Goal: Task Accomplishment & Management: Use online tool/utility

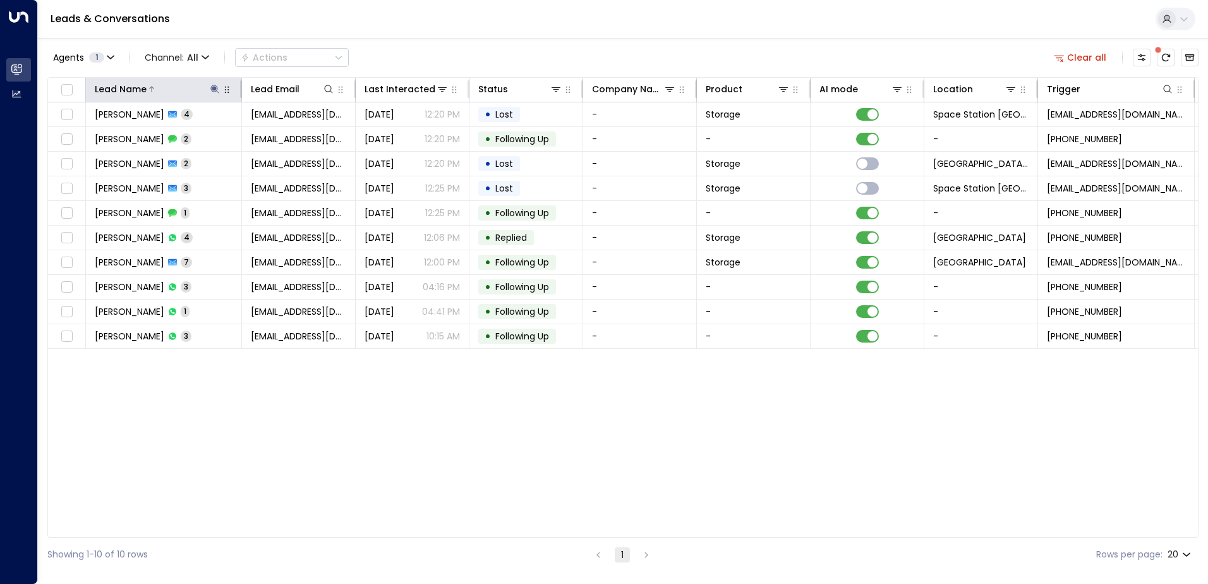
click at [212, 91] on icon at bounding box center [214, 89] width 8 height 8
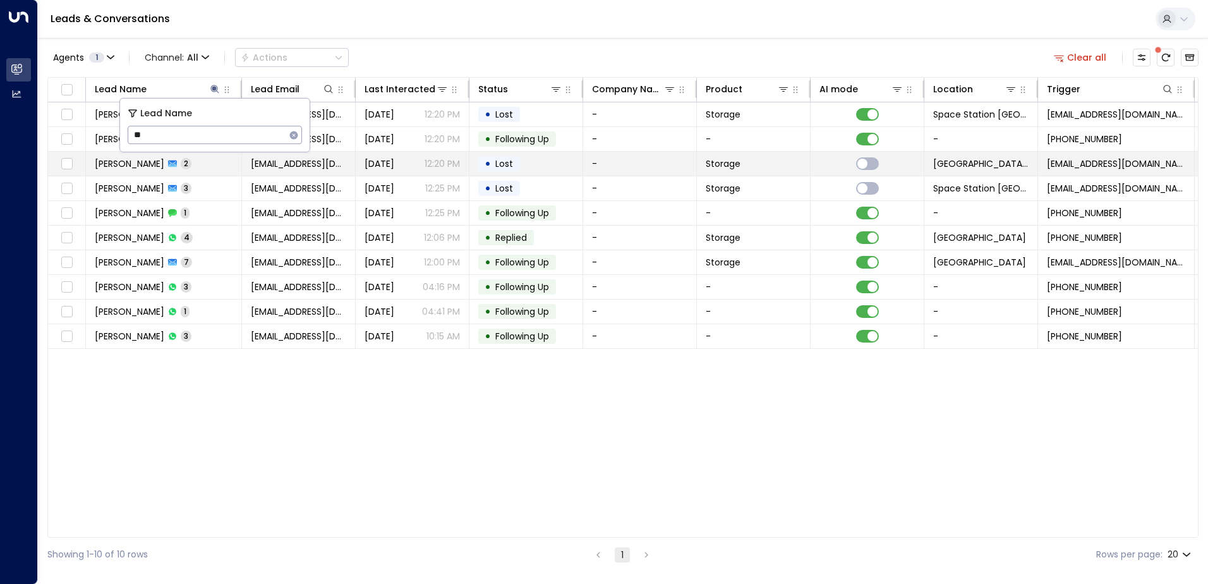
type input "*"
type input "*****"
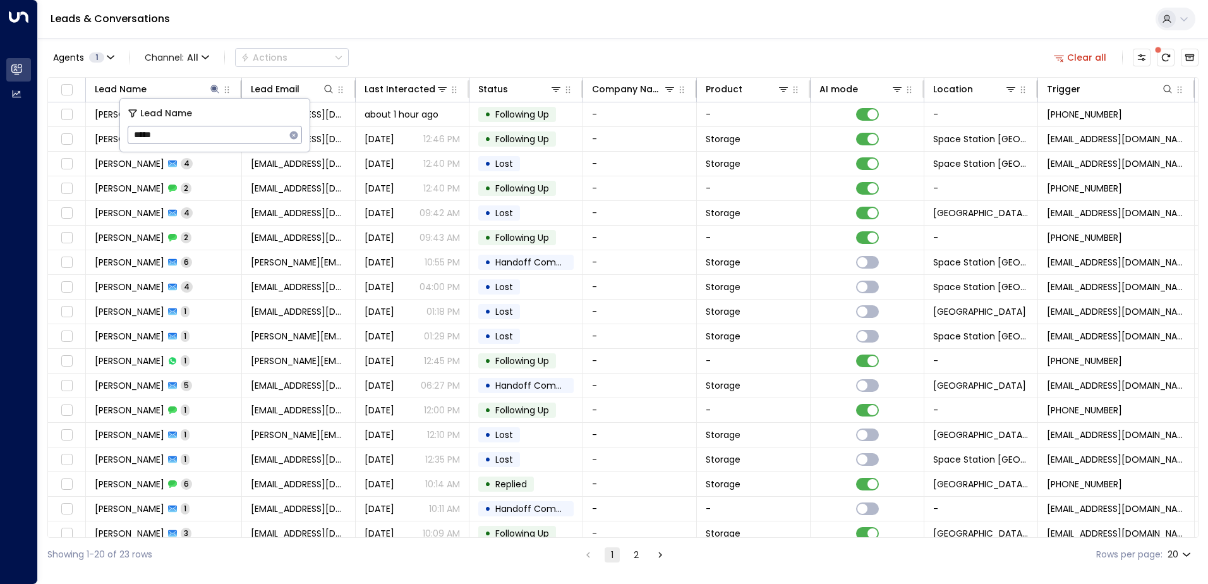
click at [478, 50] on div "Agents 1 Channel: All Actions Clear all" at bounding box center [622, 57] width 1151 height 27
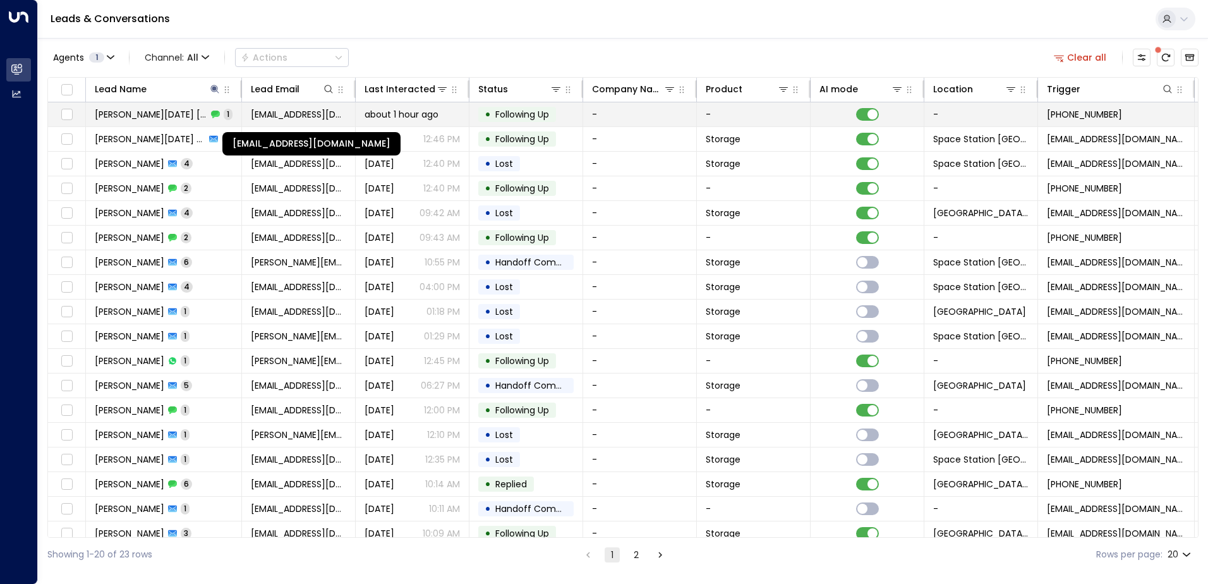
click at [301, 118] on span "[EMAIL_ADDRESS][DOMAIN_NAME]" at bounding box center [298, 114] width 95 height 13
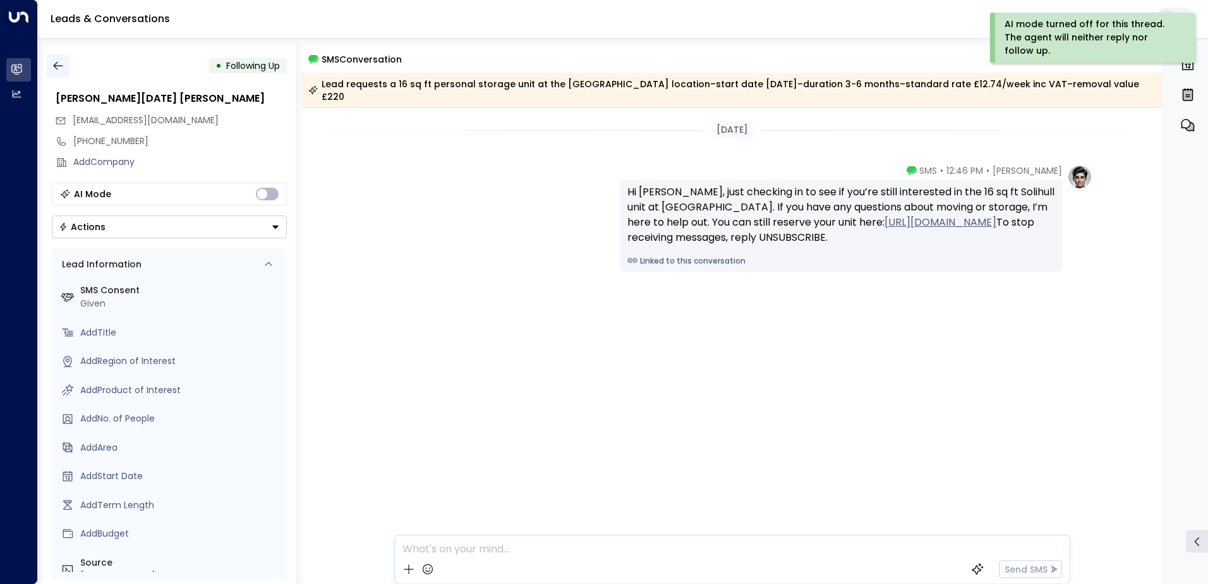
click at [60, 64] on icon "button" at bounding box center [58, 65] width 13 height 13
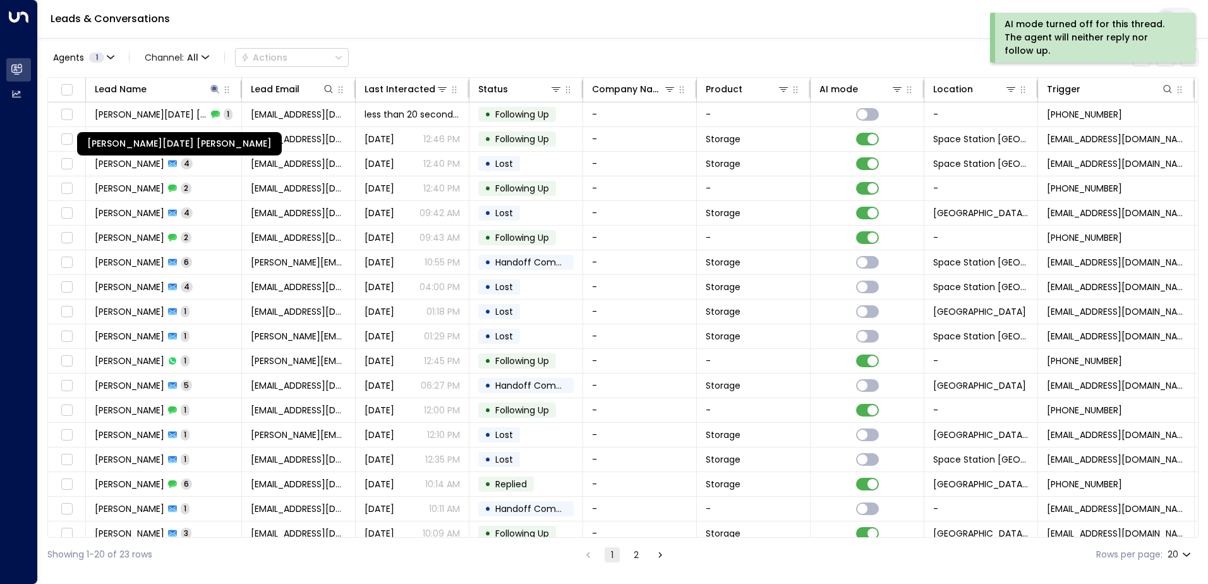
click at [161, 139] on div "[PERSON_NAME][DATE] [PERSON_NAME]" at bounding box center [179, 143] width 205 height 23
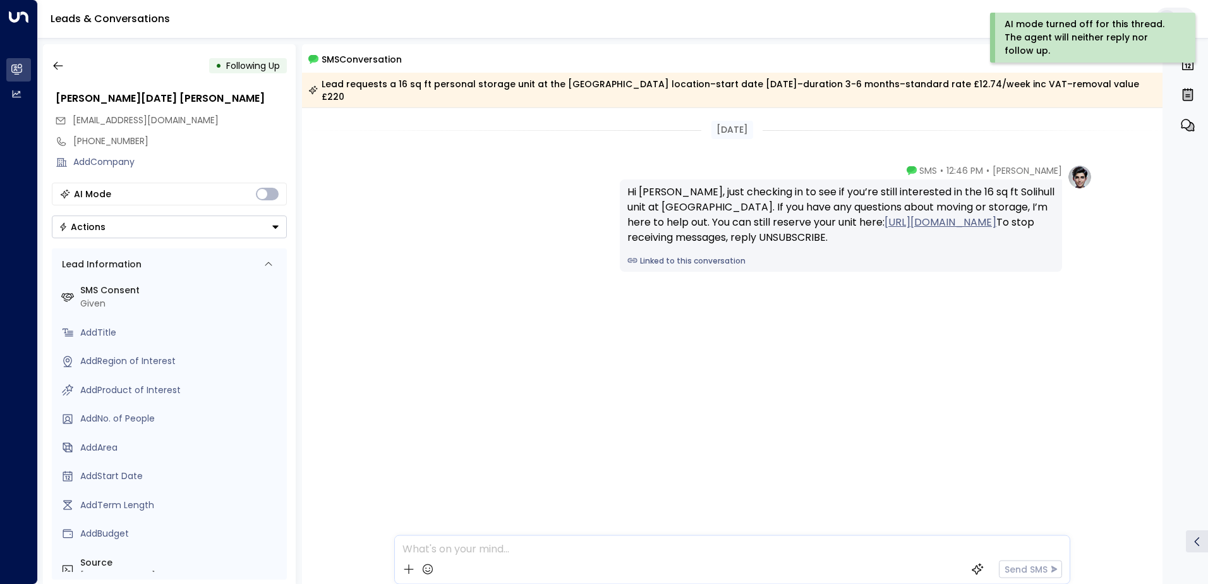
click at [70, 67] on div "• Following Up" at bounding box center [169, 65] width 235 height 23
click at [57, 61] on icon "button" at bounding box center [58, 65] width 13 height 13
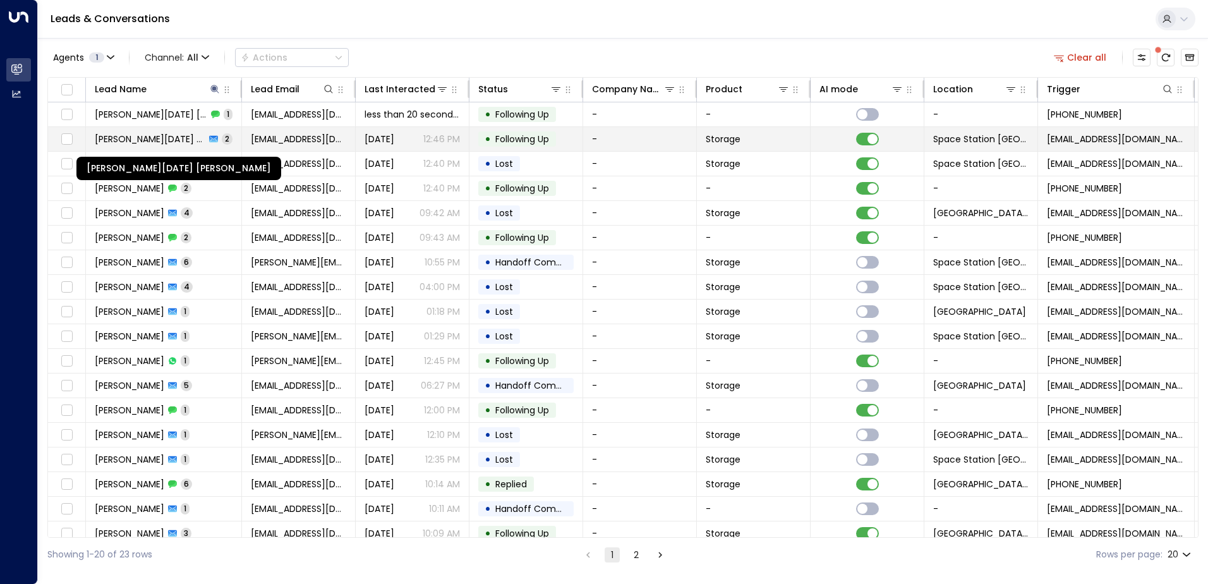
click at [130, 135] on span "[PERSON_NAME][DATE] [PERSON_NAME]" at bounding box center [150, 139] width 111 height 13
